Goal: Communication & Community: Answer question/provide support

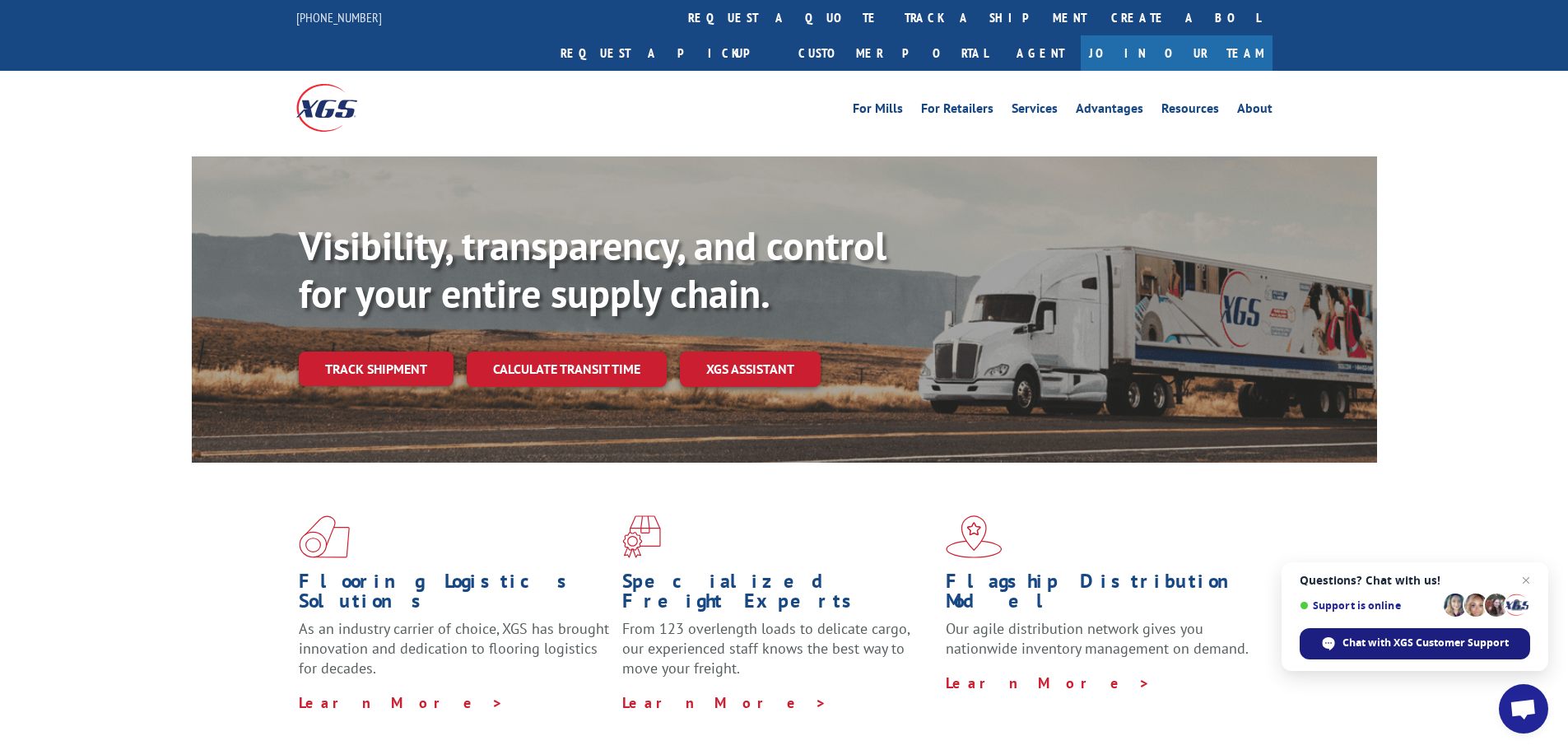
click at [1459, 633] on span "Chat with XGS Customer Support" at bounding box center [1415, 644] width 231 height 32
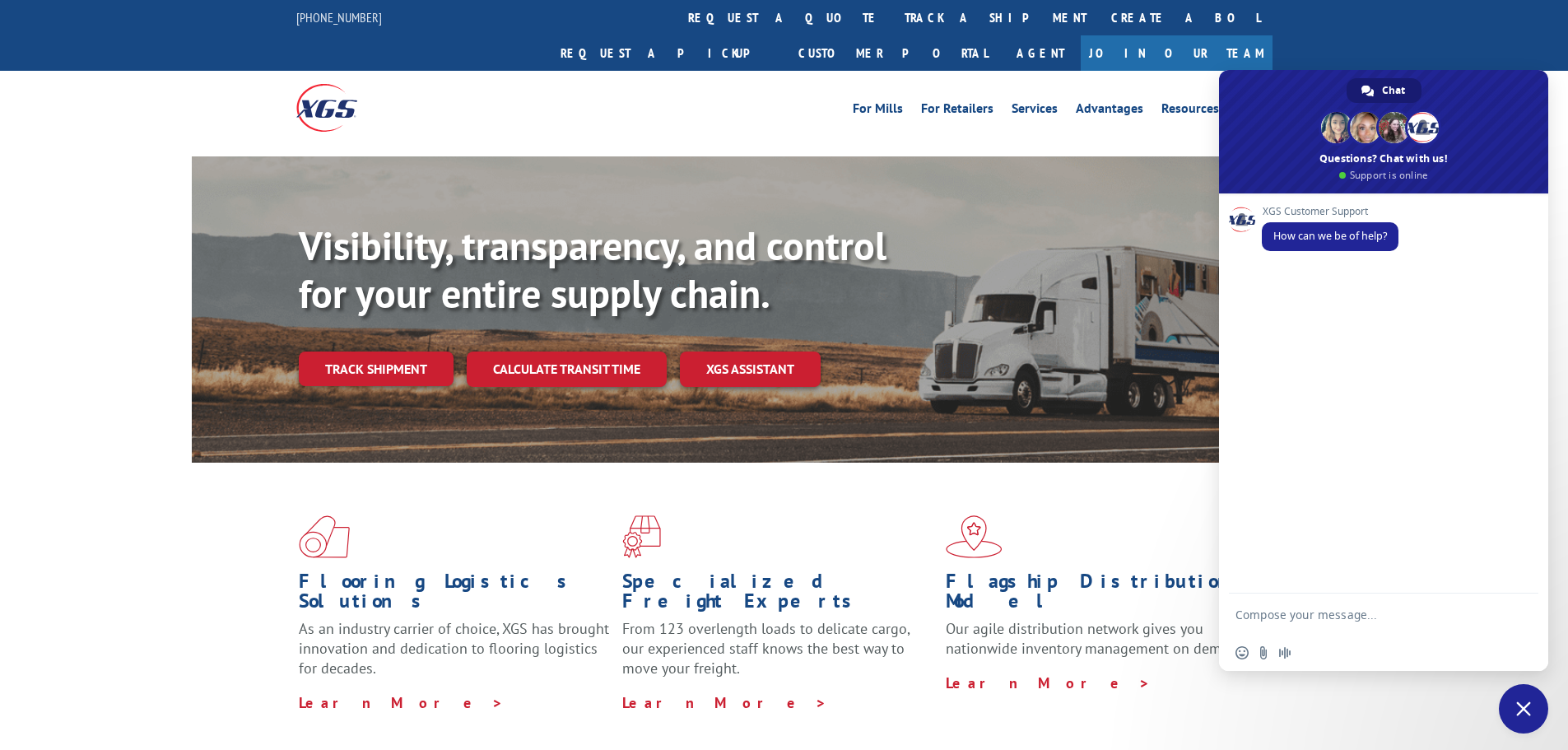
click at [1343, 611] on textarea "Compose your message..." at bounding box center [1367, 615] width 264 height 41
type textarea "HI"
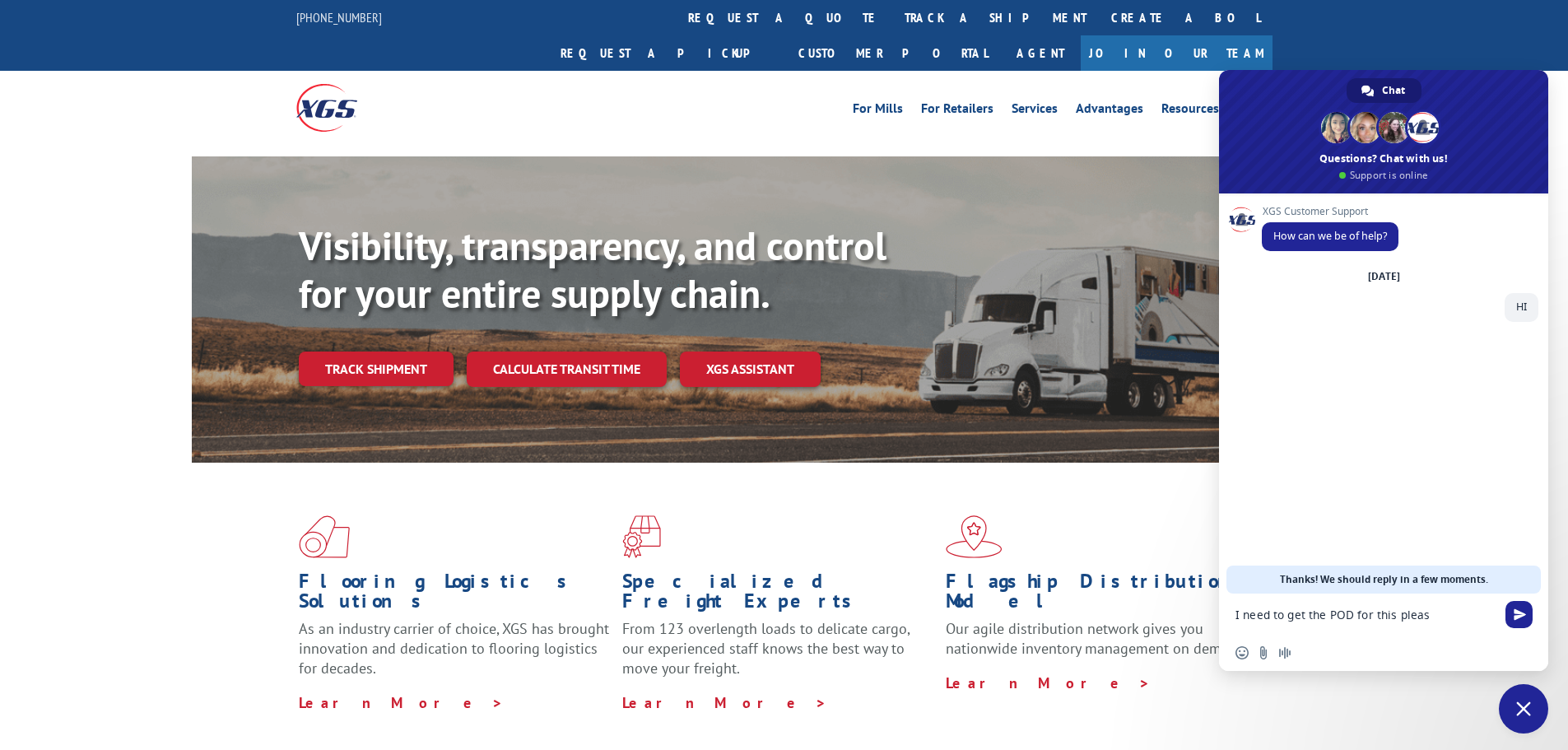
type textarea "I need to get the POD for this please"
type textarea "17549543"
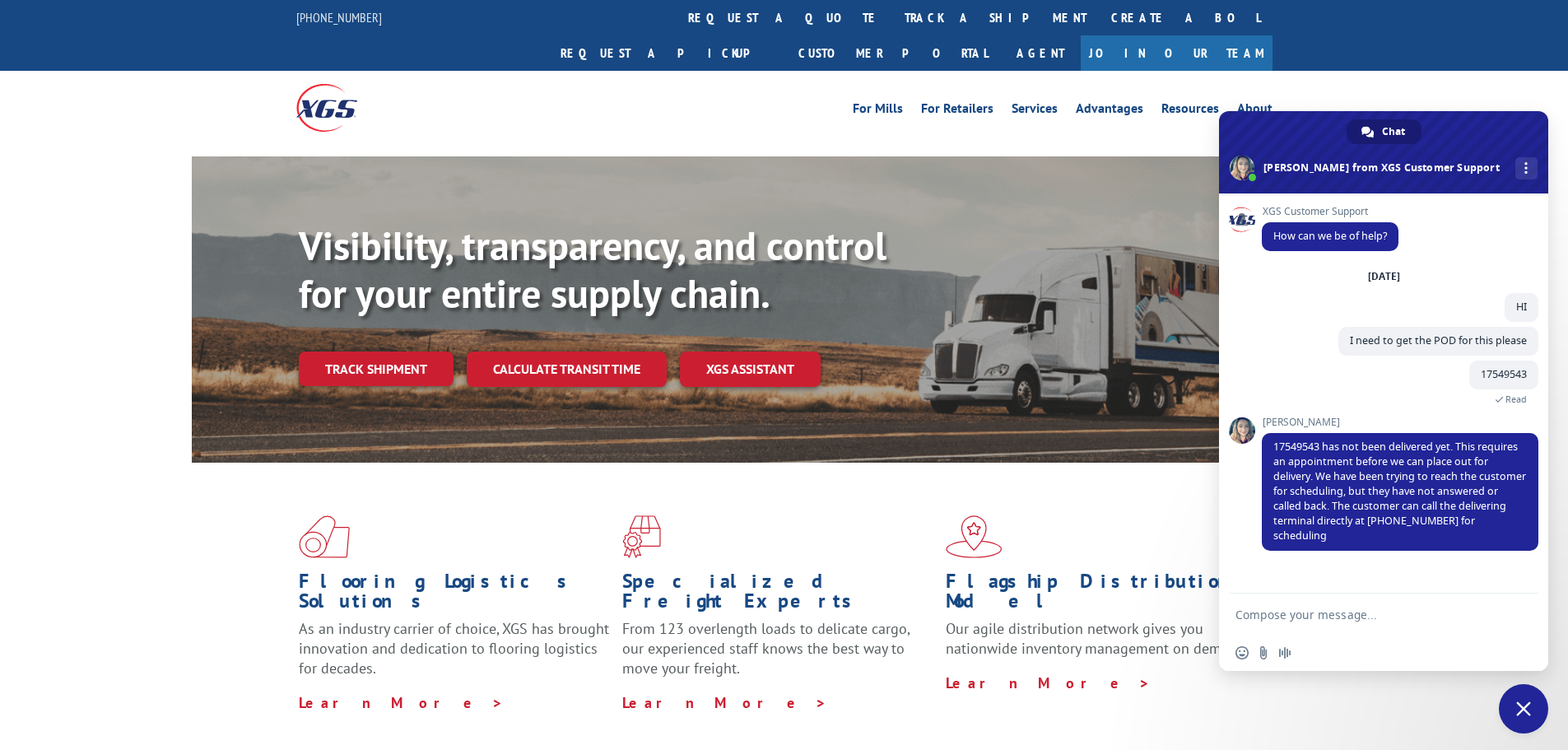
click at [1375, 616] on textarea "Compose your message..." at bounding box center [1367, 615] width 264 height 41
type textarea "Perfect, thanks"
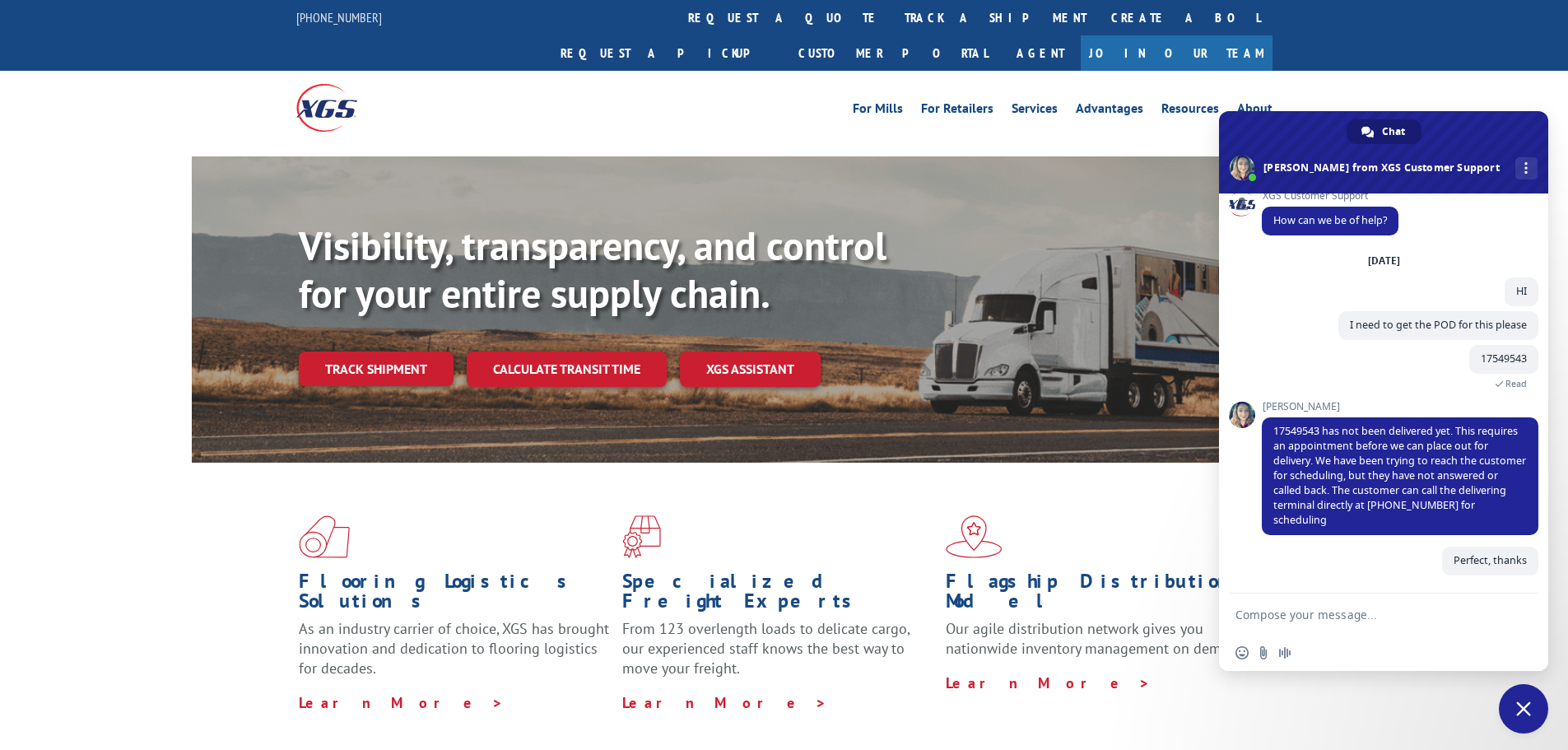
scroll to position [16, 0]
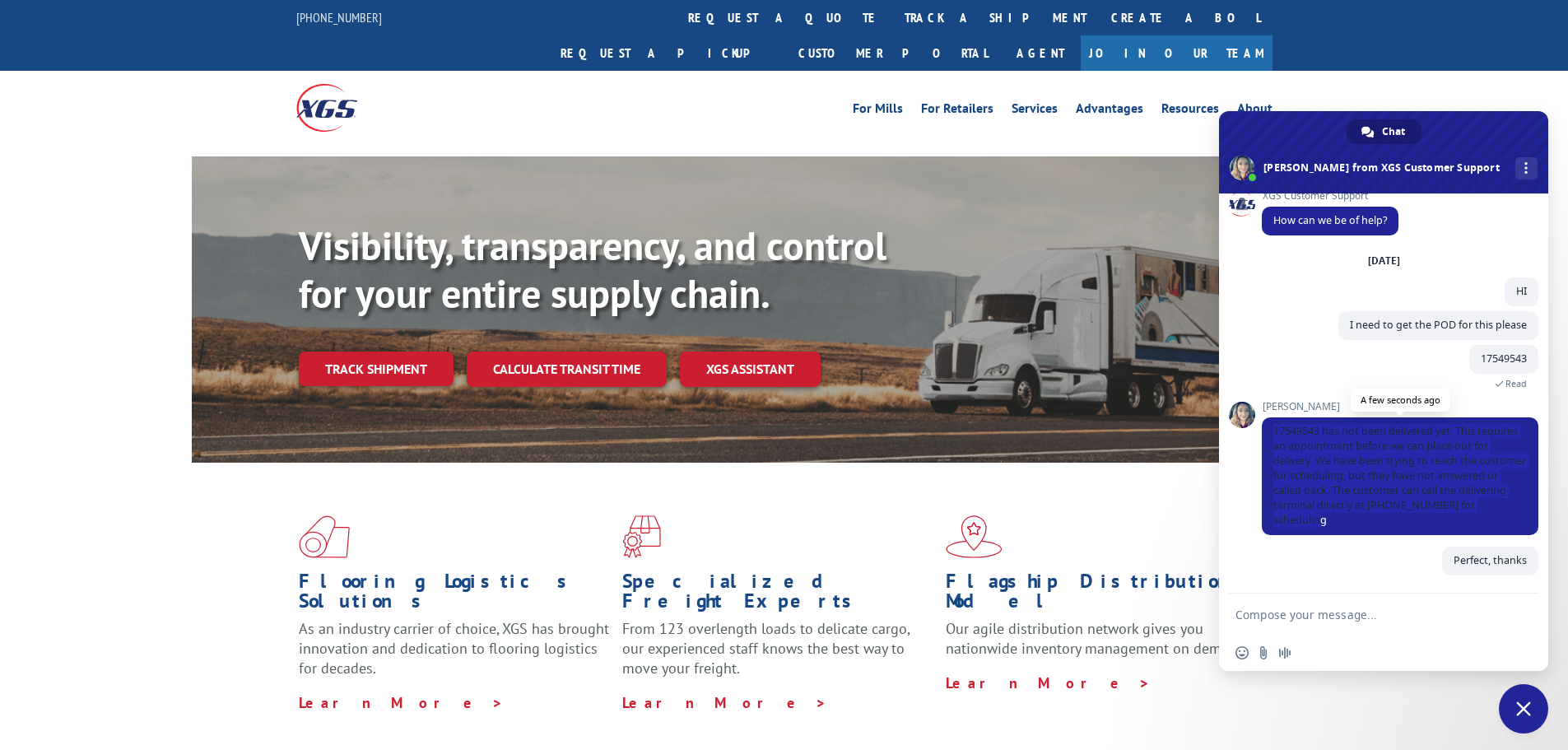
drag, startPoint x: 1274, startPoint y: 424, endPoint x: 1446, endPoint y: 514, distance: 194.1
click at [1446, 514] on span "17549543 has not been delivered yet. This requires an appointment before we can…" at bounding box center [1400, 476] width 276 height 118
copy span "17549543 has not been delivered yet. This requires an appointment before we can…"
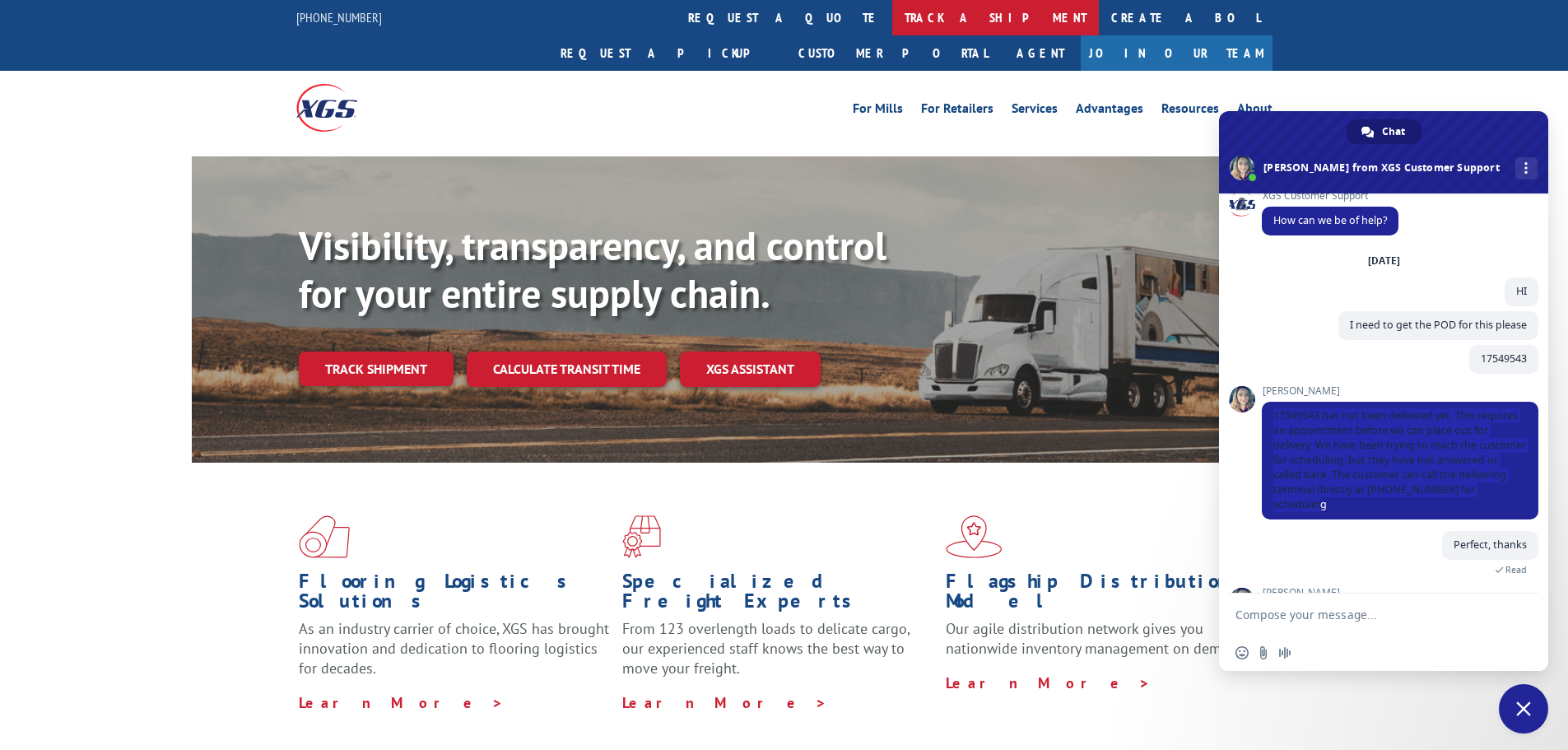
scroll to position [87, 0]
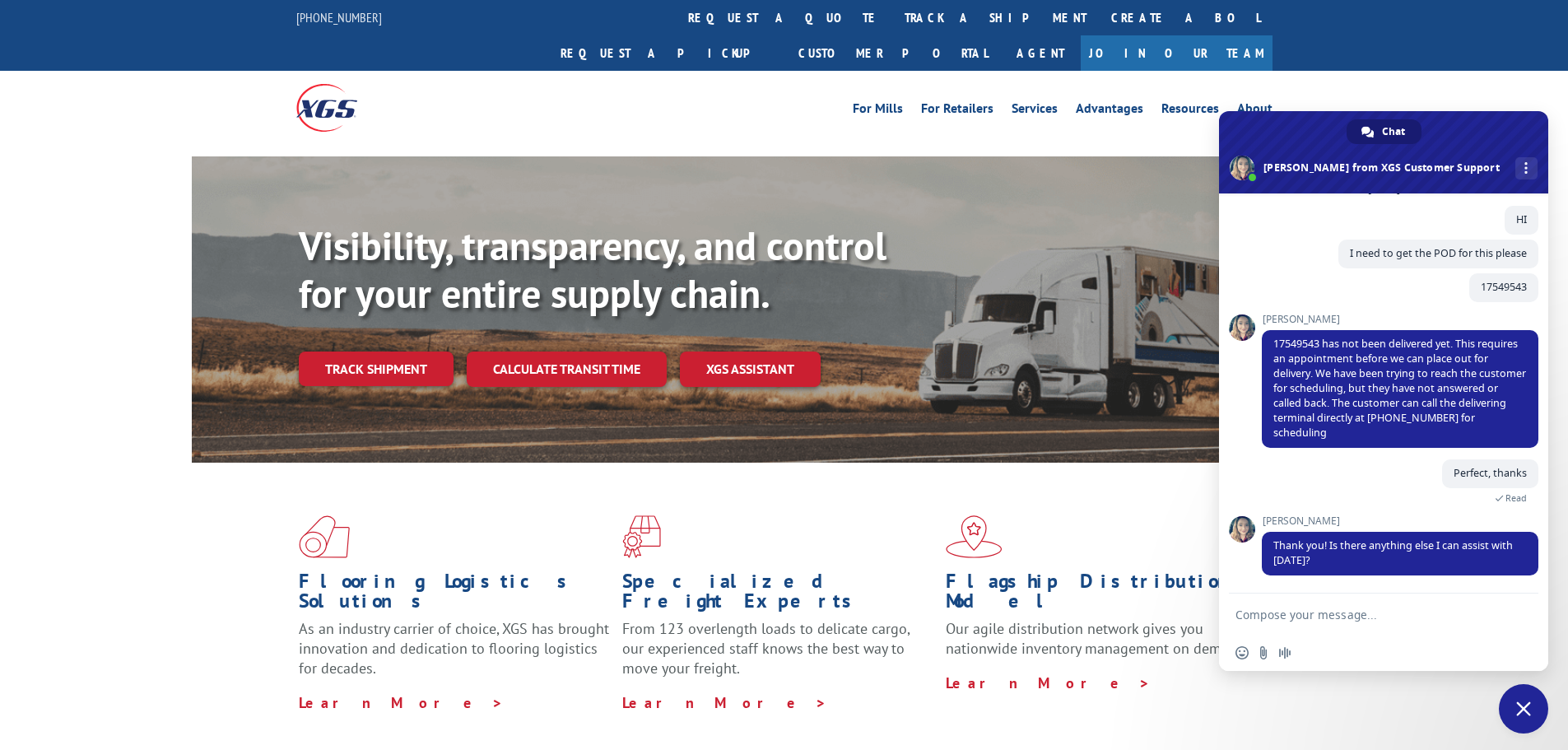
click at [1269, 608] on textarea "Compose your message..." at bounding box center [1367, 615] width 264 height 41
type textarea "Thank you"
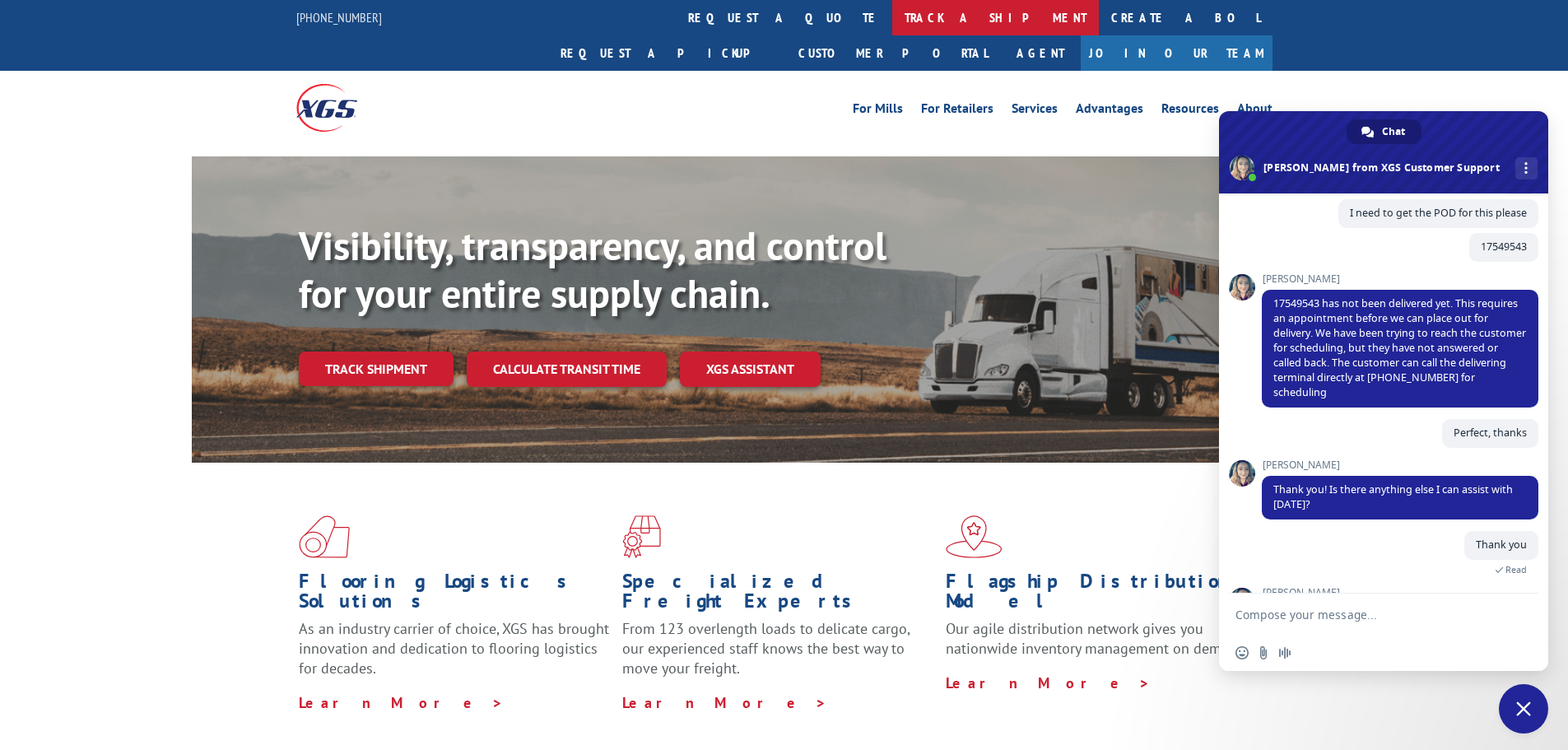
scroll to position [244, 0]
